Goal: Task Accomplishment & Management: Complete application form

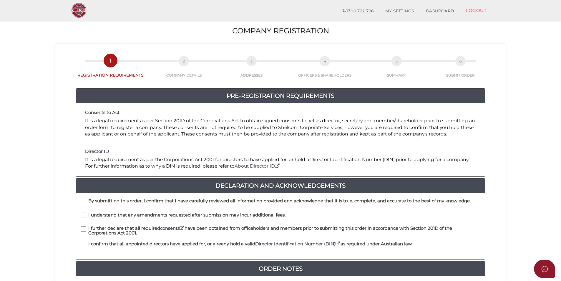
scroll to position [29, 0]
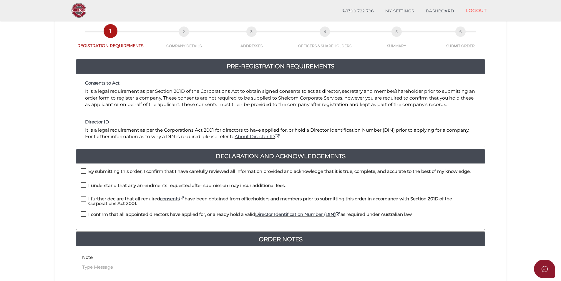
click at [165, 171] on h4 "By submitting this order, I confirm that I have carefully reviewed all informat…" at bounding box center [279, 171] width 383 height 5
checkbox input "true"
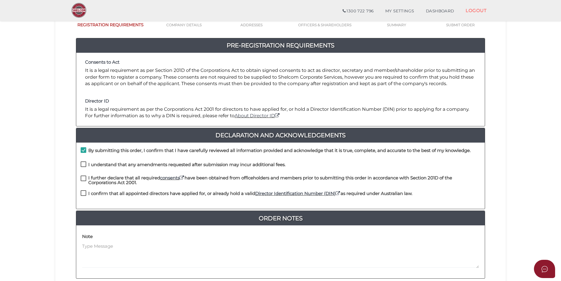
scroll to position [59, 0]
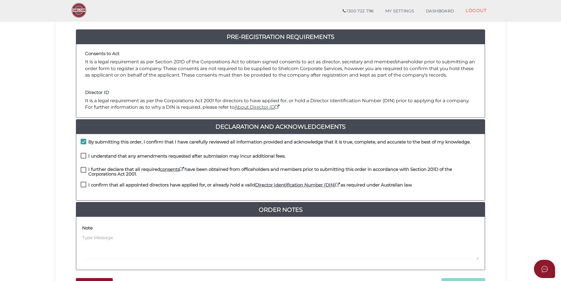
click at [113, 158] on h4 "I understand that any amendments requested after submission may incur additiona…" at bounding box center [186, 156] width 197 height 5
checkbox input "true"
click at [112, 170] on h4 "I further declare that all required consents have been obtained from officehold…" at bounding box center [284, 172] width 392 height 10
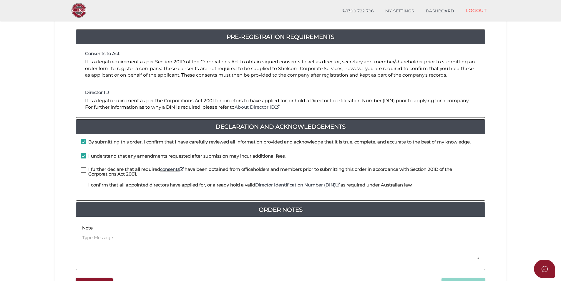
checkbox input "true"
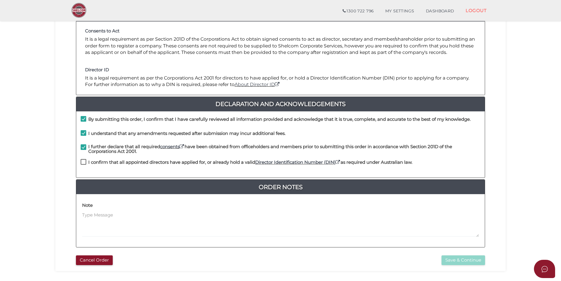
scroll to position [88, 0]
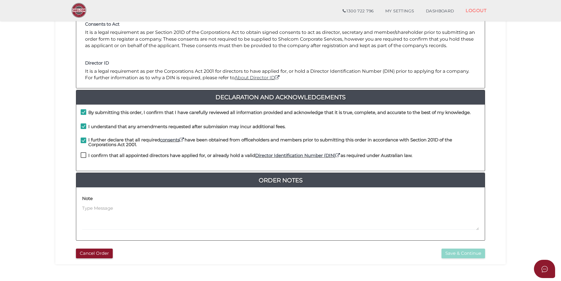
click at [135, 157] on h4 "I confirm that all appointed directors have applied for, or already hold a vali…" at bounding box center [250, 155] width 324 height 5
checkbox input "true"
click at [464, 253] on button "Save & Continue" at bounding box center [464, 254] width 44 height 10
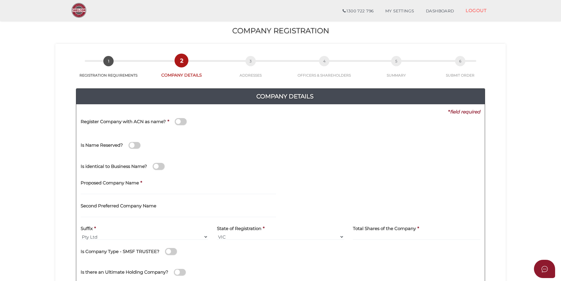
scroll to position [29, 0]
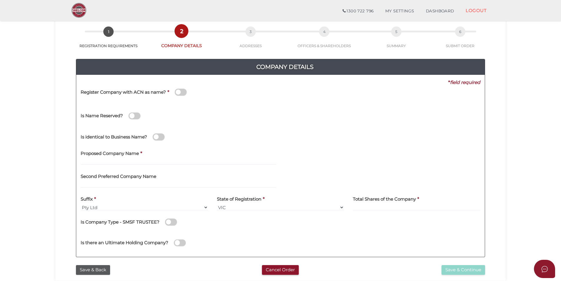
click at [135, 117] on span at bounding box center [135, 116] width 12 height 7
click at [0, 0] on input "checkbox" at bounding box center [0, 0] width 0 height 0
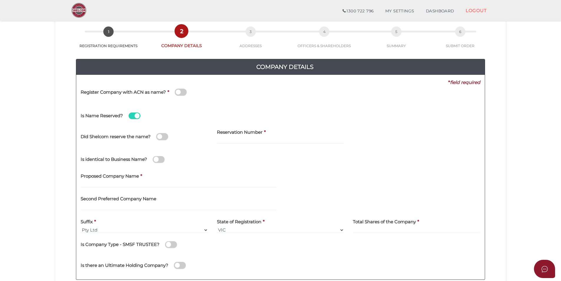
click at [162, 161] on span at bounding box center [159, 159] width 12 height 7
click at [0, 0] on input "checkbox" at bounding box center [0, 0] width 0 height 0
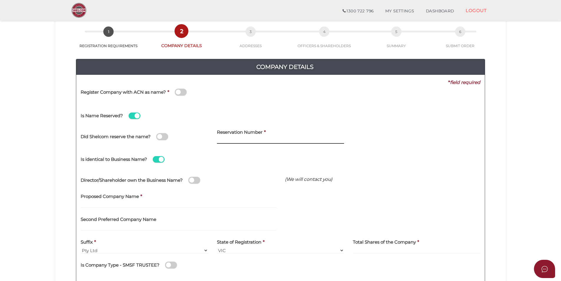
click at [234, 140] on input at bounding box center [281, 140] width 128 height 6
click at [133, 117] on span at bounding box center [135, 116] width 12 height 7
click at [0, 0] on input "checkbox" at bounding box center [0, 0] width 0 height 0
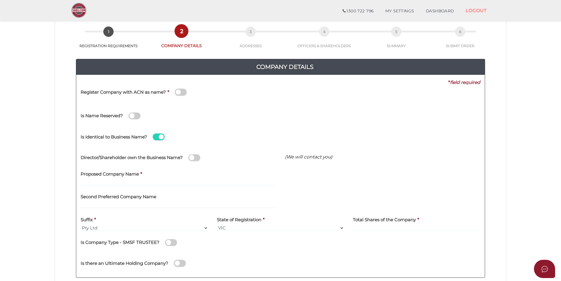
click at [181, 93] on span at bounding box center [181, 92] width 12 height 7
click at [0, 0] on input "checkbox" at bounding box center [0, 0] width 0 height 0
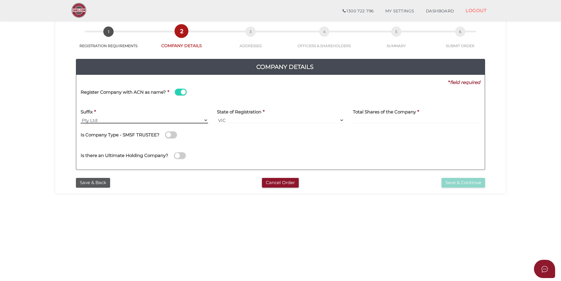
click at [174, 120] on select "Pty Ltd Pty Ltd Pty. Ltd. Pty Limited Proprietary Limited Proprietary Ltd" at bounding box center [145, 120] width 128 height 6
click at [275, 148] on div "Is there an Ultimate Holding Company?" at bounding box center [183, 152] width 204 height 16
click at [278, 183] on button "Cancel Order" at bounding box center [280, 183] width 37 height 10
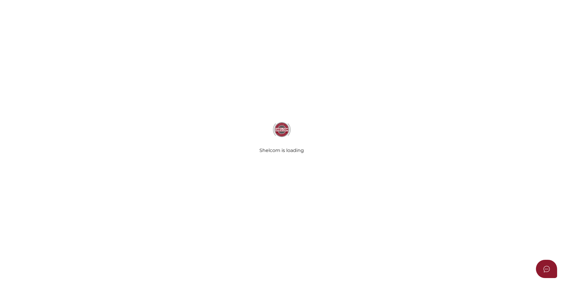
select select
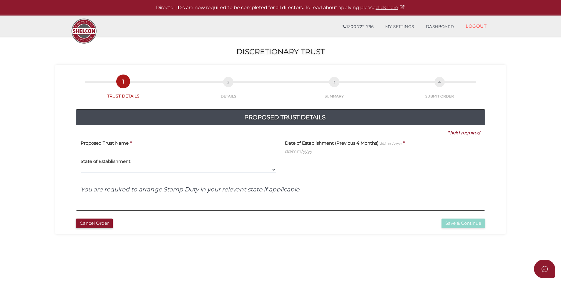
drag, startPoint x: 119, startPoint y: 148, endPoint x: 120, endPoint y: 150, distance: 3.1
click at [119, 148] on label "Proposed Trust Name" at bounding box center [105, 142] width 48 height 12
click at [114, 151] on input "text" at bounding box center [179, 151] width 196 height 6
paste input "Daily Study"
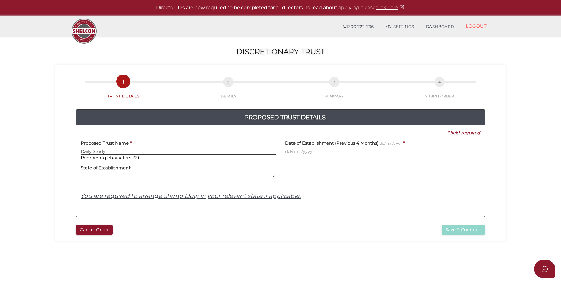
type input "Daily Study"
click at [333, 175] on div at bounding box center [383, 170] width 204 height 19
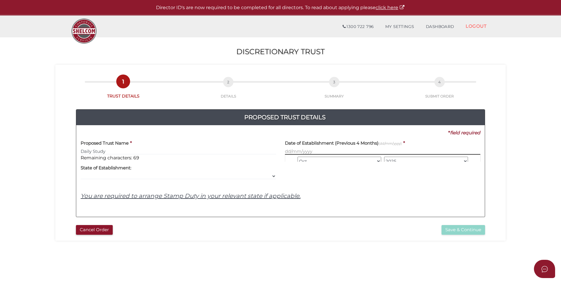
click at [297, 151] on input "text" at bounding box center [383, 151] width 196 height 6
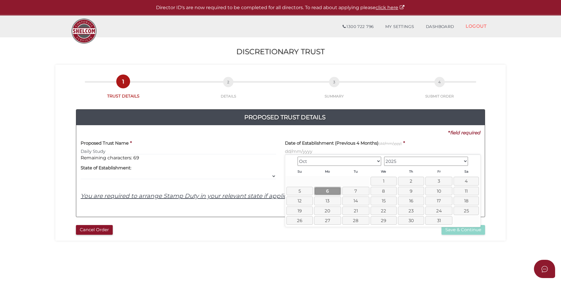
click at [322, 191] on link "6" at bounding box center [327, 191] width 27 height 9
type input "06/10/2025"
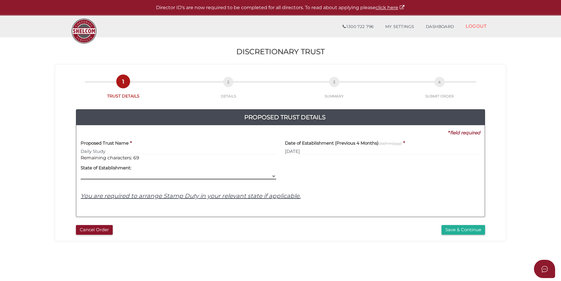
click at [269, 178] on select "VIC ACT NSW NT QLD TAS WA SA" at bounding box center [179, 176] width 196 height 6
select select "VIC"
click at [81, 173] on select "VIC ACT NSW NT QLD TAS WA SA" at bounding box center [179, 176] width 196 height 6
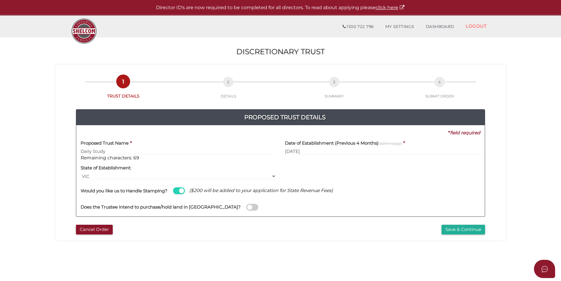
click at [182, 192] on span at bounding box center [179, 190] width 12 height 7
click at [0, 0] on input "checkbox" at bounding box center [0, 0] width 0 height 0
click at [183, 192] on span at bounding box center [179, 190] width 12 height 7
click at [0, 0] on input "checkbox" at bounding box center [0, 0] width 0 height 0
click at [451, 231] on button "Save & Continue" at bounding box center [464, 230] width 44 height 10
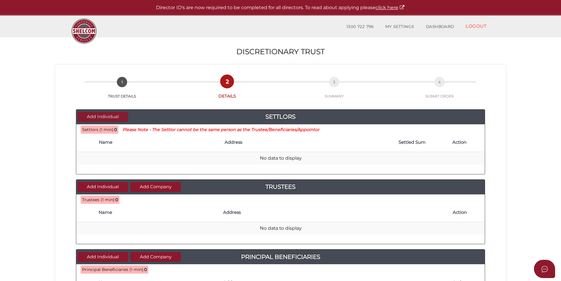
click at [116, 117] on button "Add Individual" at bounding box center [103, 117] width 50 height 10
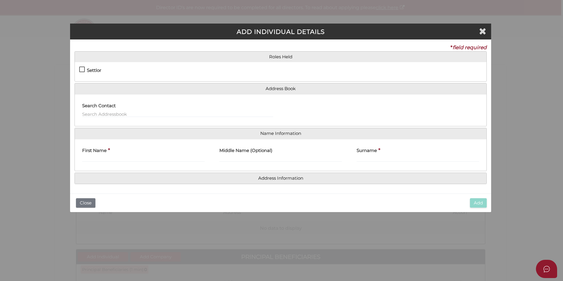
click at [82, 68] on label "Settlor" at bounding box center [90, 71] width 22 height 7
checkbox input "true"
type input "10"
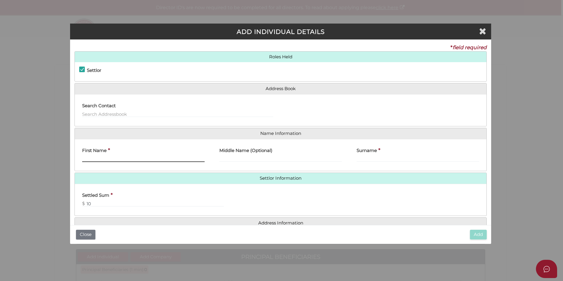
click at [121, 156] on input "First Name" at bounding box center [143, 158] width 123 height 6
click at [104, 160] on input "First Name" at bounding box center [143, 158] width 123 height 6
type input "Dong-ryul"
type input "J"
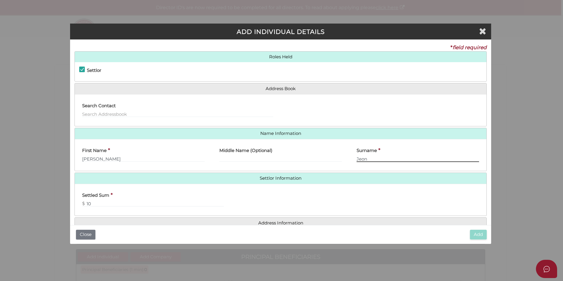
type input "Jeon"
click at [98, 159] on input "Dong-ryul" at bounding box center [143, 158] width 123 height 6
click at [101, 165] on div "First Name * Dong Ryul" at bounding box center [143, 155] width 137 height 23
drag, startPoint x: 112, startPoint y: 157, endPoint x: 64, endPoint y: 156, distance: 47.4
click at [64, 156] on div "ADD INDIVIDUAL DETAILS * field required Roles Held Settlor Trustee Principal Be…" at bounding box center [281, 140] width 563 height 281
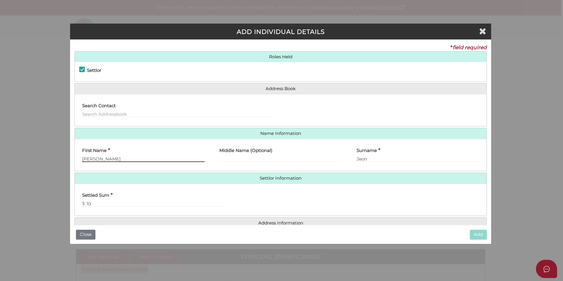
paste input "-"
type input "[PERSON_NAME]"
click at [237, 200] on div "Settled Sum * $ 10" at bounding box center [281, 199] width 412 height 23
click at [104, 202] on input "10" at bounding box center [153, 203] width 142 height 6
click at [259, 194] on div "Settled Sum * $ 10" at bounding box center [281, 199] width 412 height 23
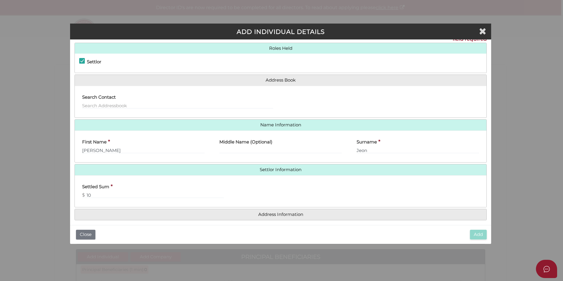
scroll to position [13, 0]
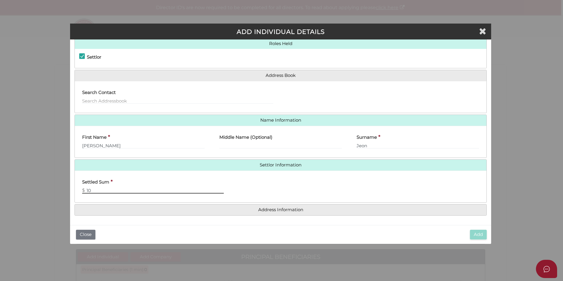
click at [99, 191] on input "10" at bounding box center [153, 190] width 142 height 6
type input "1"
type input "10"
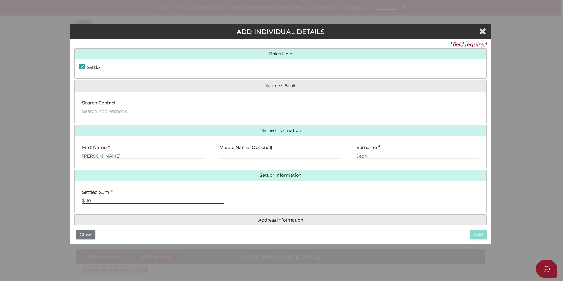
scroll to position [0, 0]
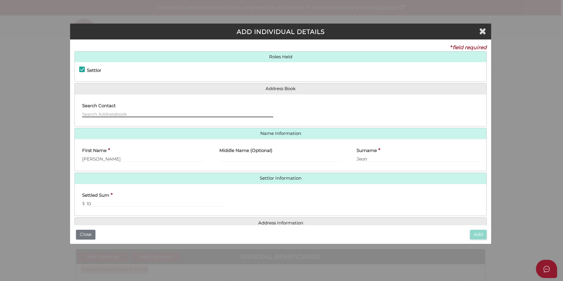
click at [168, 113] on input "text" at bounding box center [177, 114] width 191 height 6
type input "d"
click at [383, 158] on input "Jeon" at bounding box center [418, 158] width 123 height 6
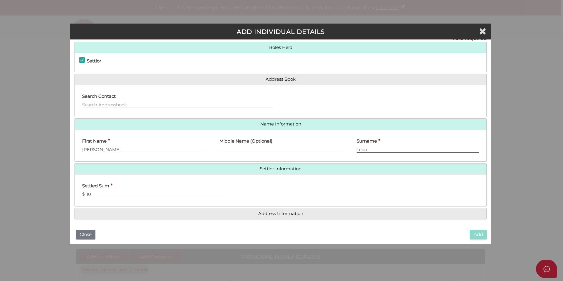
scroll to position [13, 0]
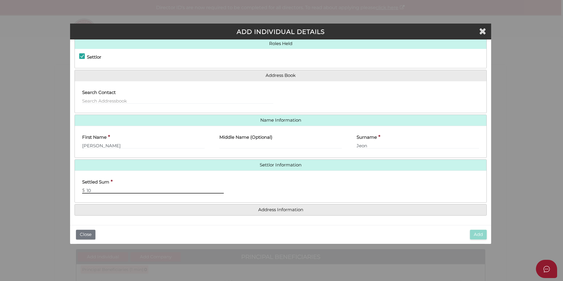
click at [132, 189] on input "10" at bounding box center [153, 190] width 142 height 6
click at [297, 136] on div "Middle Name (Optional)" at bounding box center [280, 139] width 123 height 19
click at [373, 145] on input "Jeon" at bounding box center [418, 145] width 123 height 6
click at [116, 140] on div "First Name * Dong-Ryul" at bounding box center [143, 139] width 123 height 19
click at [114, 143] on input "Dong-Ryul" at bounding box center [143, 145] width 123 height 6
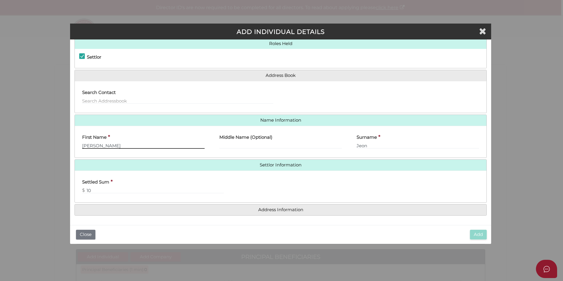
type input "Dong-Ryul"
click at [368, 142] on label "Surname" at bounding box center [367, 136] width 20 height 12
click at [369, 144] on input "Jeon" at bounding box center [418, 145] width 123 height 6
type input "Jeon"
click at [101, 191] on input "10" at bounding box center [153, 190] width 142 height 6
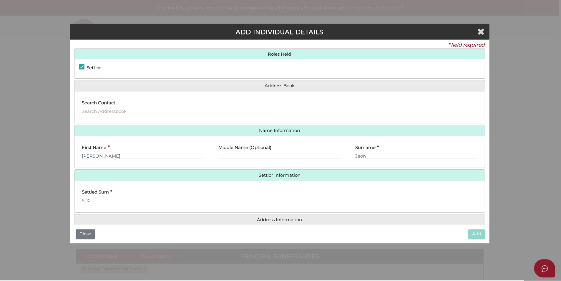
scroll to position [0, 0]
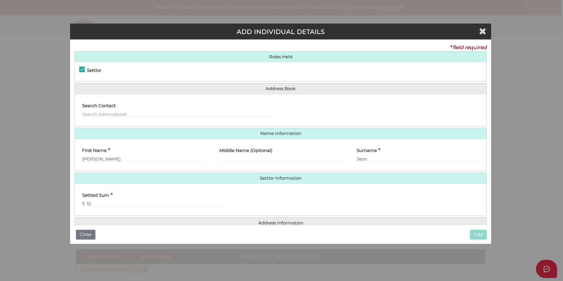
click at [128, 73] on div "Settlor" at bounding box center [119, 72] width 81 height 10
click at [83, 71] on label "Settlor" at bounding box center [90, 71] width 22 height 7
checkbox input "false"
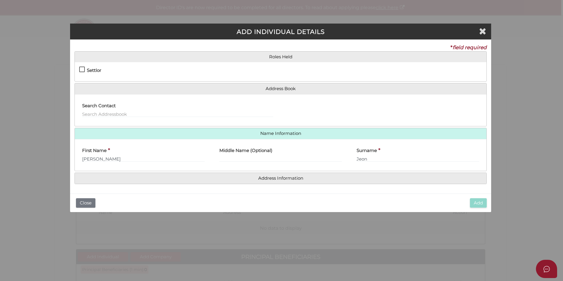
click at [232, 166] on div "Middle Name (Optional)" at bounding box center [280, 155] width 137 height 23
click at [485, 31] on icon "Close" at bounding box center [482, 31] width 7 height 9
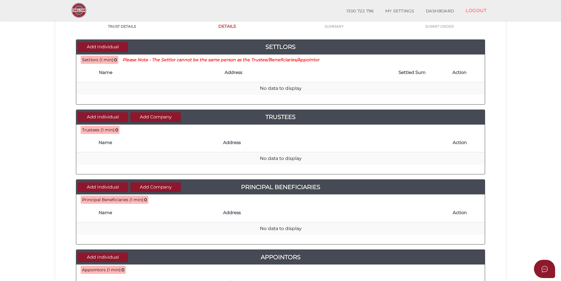
scroll to position [59, 0]
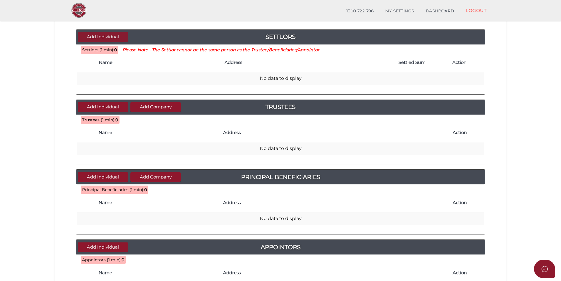
click at [107, 36] on button "Add Individual" at bounding box center [103, 37] width 50 height 10
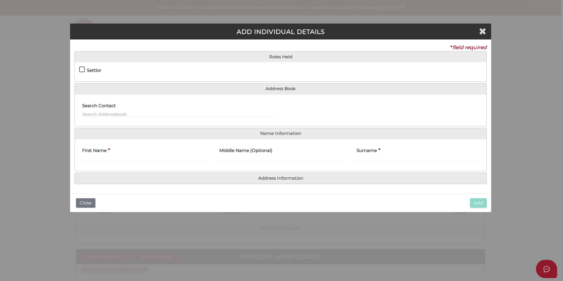
click at [87, 70] on label "Settlor" at bounding box center [90, 71] width 22 height 7
checkbox input "true"
type input "10"
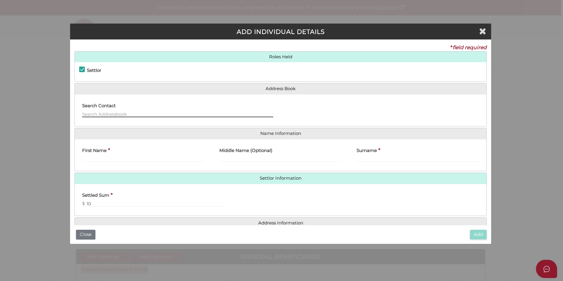
click at [96, 113] on input "text" at bounding box center [177, 114] width 191 height 6
type input "s"
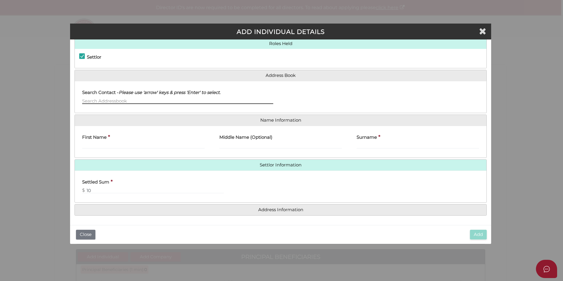
click at [98, 101] on input "text" at bounding box center [177, 100] width 191 height 6
type input "a"
type input "sa"
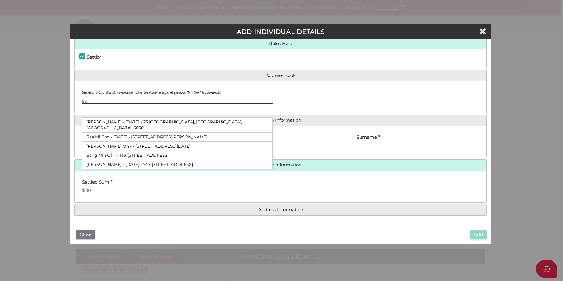
drag, startPoint x: 88, startPoint y: 101, endPoint x: 68, endPoint y: 100, distance: 20.4
click at [68, 100] on div "ADD INDIVIDUAL DETAILS * field required Roles Held Settlor Trustee Principal Be…" at bounding box center [281, 140] width 563 height 281
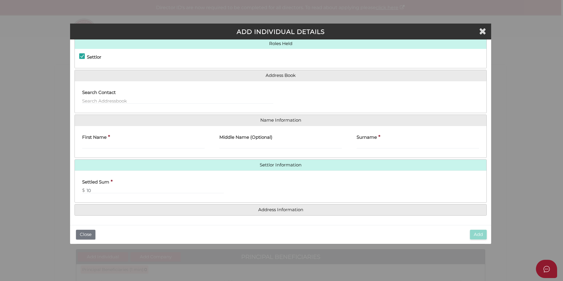
click at [120, 139] on div "First Name *" at bounding box center [143, 139] width 123 height 19
click at [93, 144] on input "First Name" at bounding box center [143, 145] width 123 height 6
type input "s"
type input "[PERSON_NAME]"
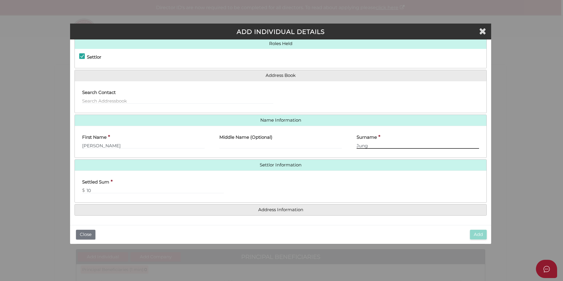
type input "Jung"
click at [238, 183] on div "Settled Sum * $ 10" at bounding box center [281, 186] width 412 height 23
click at [102, 190] on input "10" at bounding box center [153, 190] width 142 height 6
type input "10"
click at [80, 56] on label "Settlor" at bounding box center [90, 58] width 22 height 7
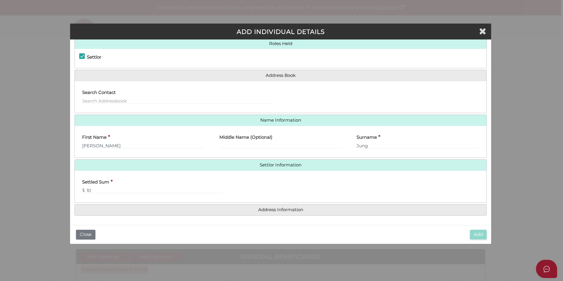
checkbox input "false"
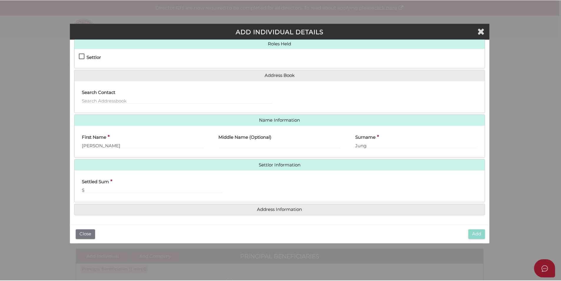
scroll to position [0, 0]
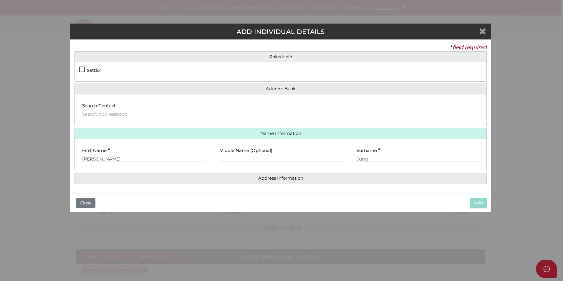
click at [482, 33] on icon "Close" at bounding box center [482, 31] width 7 height 9
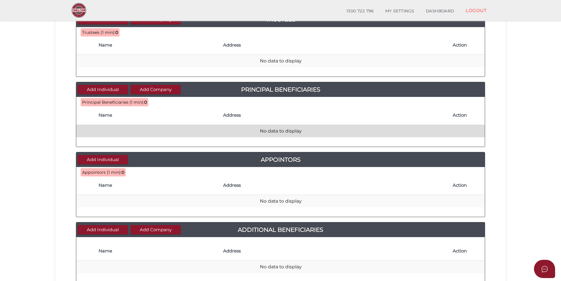
scroll to position [147, 0]
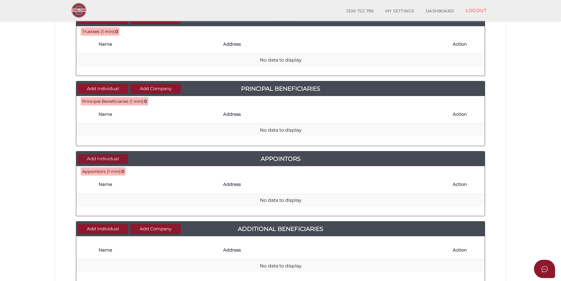
click at [111, 158] on button "Add Individual" at bounding box center [103, 159] width 50 height 10
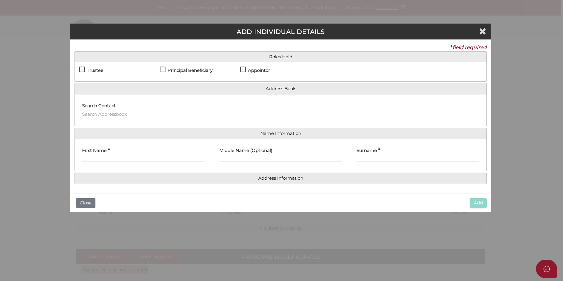
click at [86, 71] on label "Trustee" at bounding box center [91, 71] width 24 height 7
checkbox input "true"
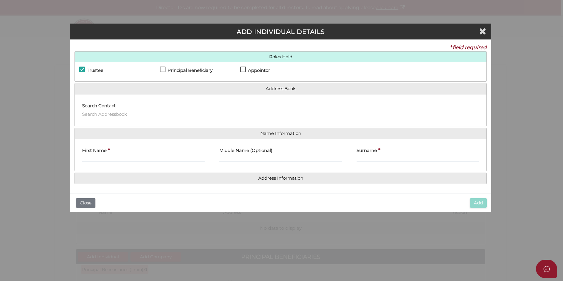
click at [244, 70] on label "Appointor" at bounding box center [255, 71] width 30 height 7
checkbox input "true"
click at [116, 113] on input "text" at bounding box center [177, 114] width 191 height 6
click at [340, 82] on div "Roles Held Settlor Trustee Principal Beneficiary Appointor Additional Beneficia…" at bounding box center [281, 66] width 412 height 31
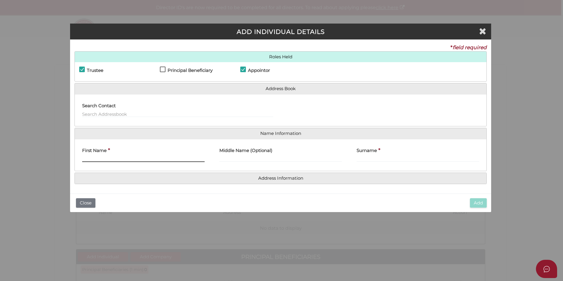
click at [133, 162] on input "First Name" at bounding box center [143, 158] width 123 height 6
type input "[PERSON_NAME]"
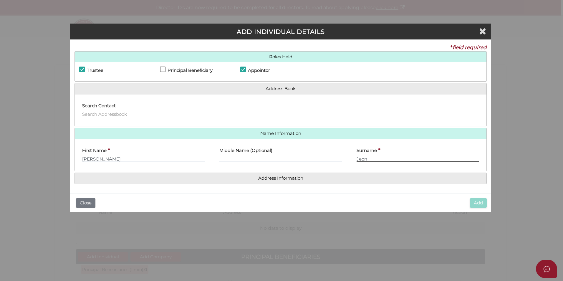
type input "Jeon"
click at [163, 70] on label "Principal Beneficiary" at bounding box center [186, 71] width 53 height 7
checkbox input "true"
click at [482, 30] on icon "Close" at bounding box center [482, 31] width 7 height 9
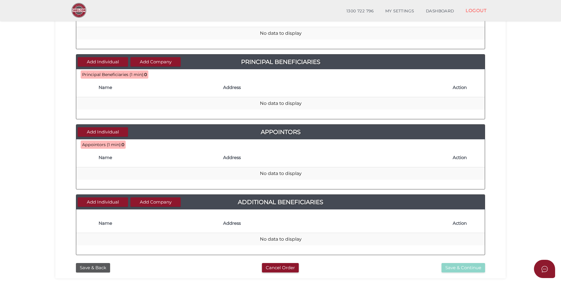
scroll to position [218, 0]
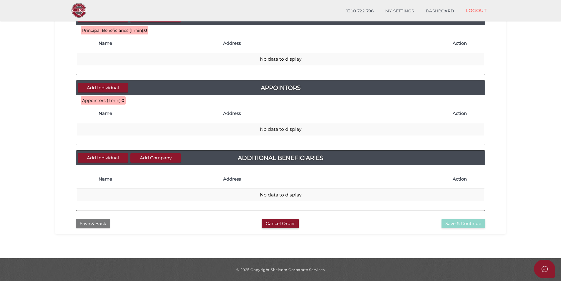
click at [98, 225] on button "Save & Back" at bounding box center [93, 224] width 34 height 10
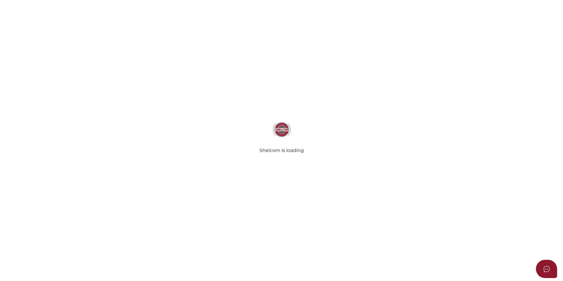
type input "Daily Study"
type input "[DATE]"
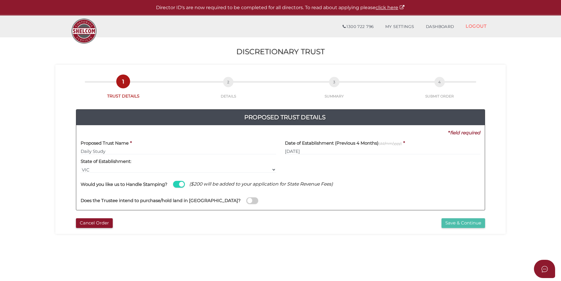
click at [446, 222] on button "Save & Continue" at bounding box center [464, 223] width 44 height 10
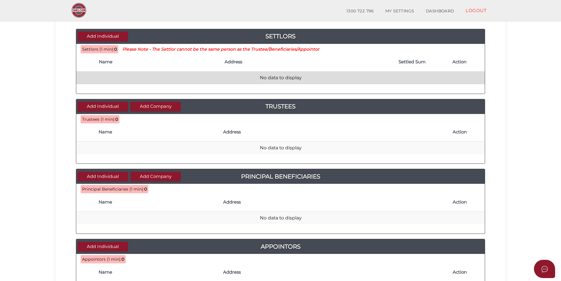
scroll to position [29, 0]
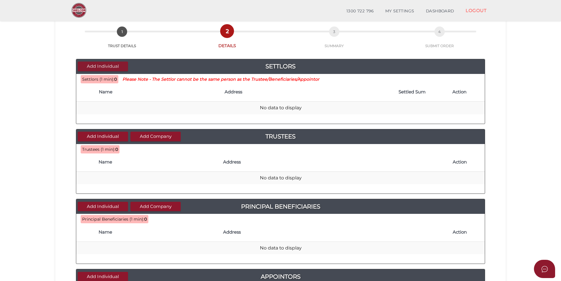
click at [101, 70] on button "Add Individual" at bounding box center [103, 67] width 50 height 10
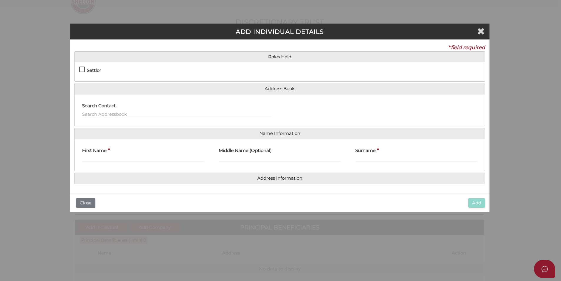
scroll to position [0, 0]
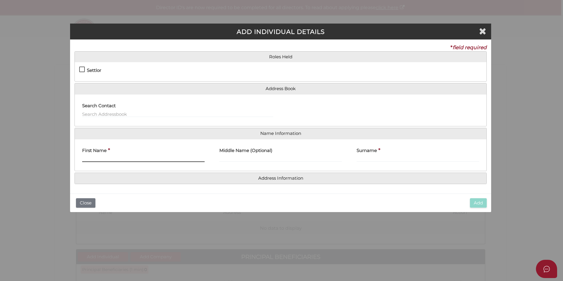
click at [98, 161] on input "First Name" at bounding box center [143, 158] width 123 height 6
type input "[PERSON_NAME]"
type input "J"
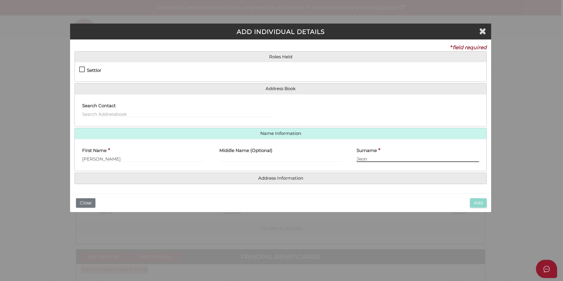
type input "Jeon"
click at [247, 98] on div "Search Contact" at bounding box center [281, 110] width 412 height 32
click at [90, 202] on button "Close" at bounding box center [85, 203] width 19 height 10
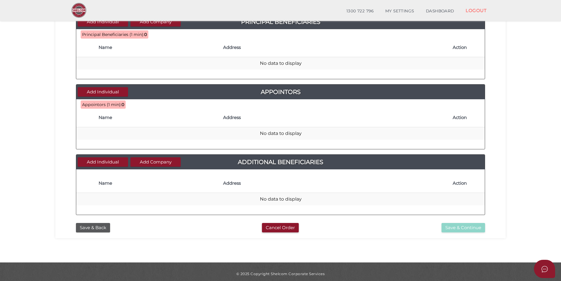
scroll to position [218, 0]
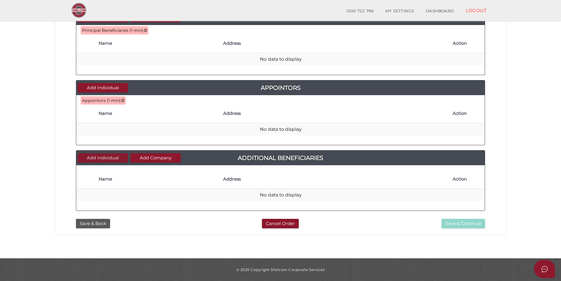
click at [110, 160] on button "Add Individual" at bounding box center [103, 158] width 50 height 10
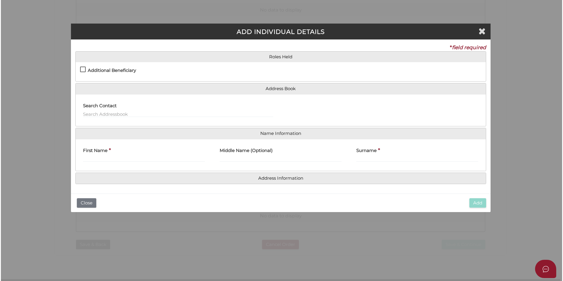
scroll to position [0, 0]
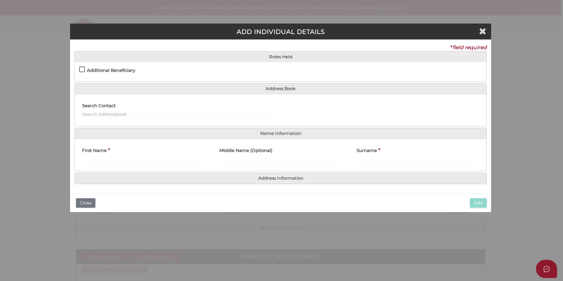
click at [107, 69] on h4 "Additional Beneficiary" at bounding box center [111, 70] width 48 height 5
checkbox input "true"
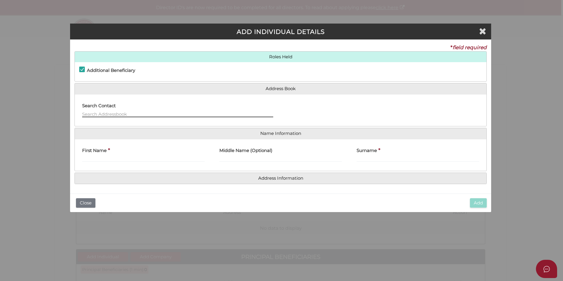
click at [108, 111] on input "text" at bounding box center [177, 114] width 191 height 6
type input "A"
click at [113, 156] on input "First Name" at bounding box center [143, 158] width 123 height 6
click at [170, 158] on input "Ah" at bounding box center [143, 158] width 123 height 6
type input "Ahreum"
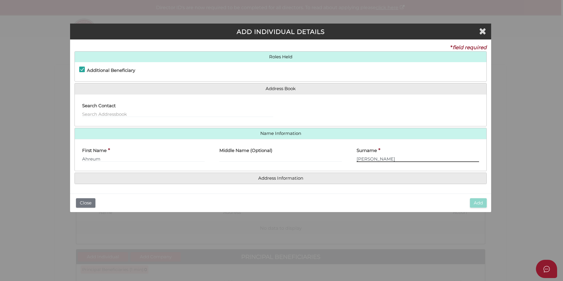
type input "Kim"
